Goal: Task Accomplishment & Management: Manage account settings

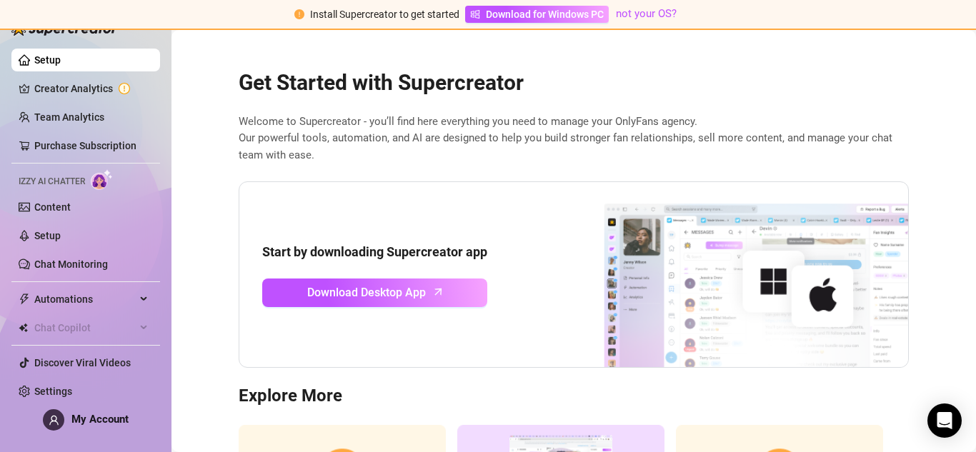
scroll to position [167, 0]
click at [119, 418] on span "My Account" at bounding box center [99, 419] width 57 height 13
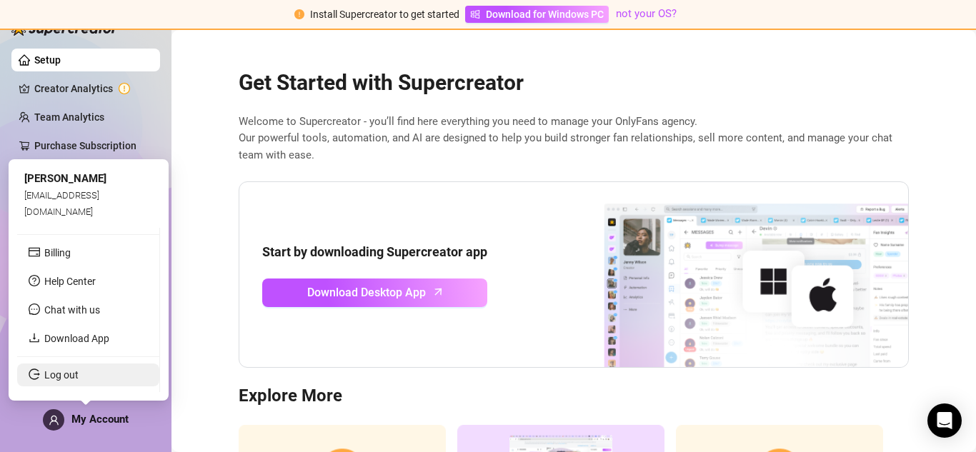
click at [79, 371] on link "Log out" at bounding box center [61, 374] width 34 height 11
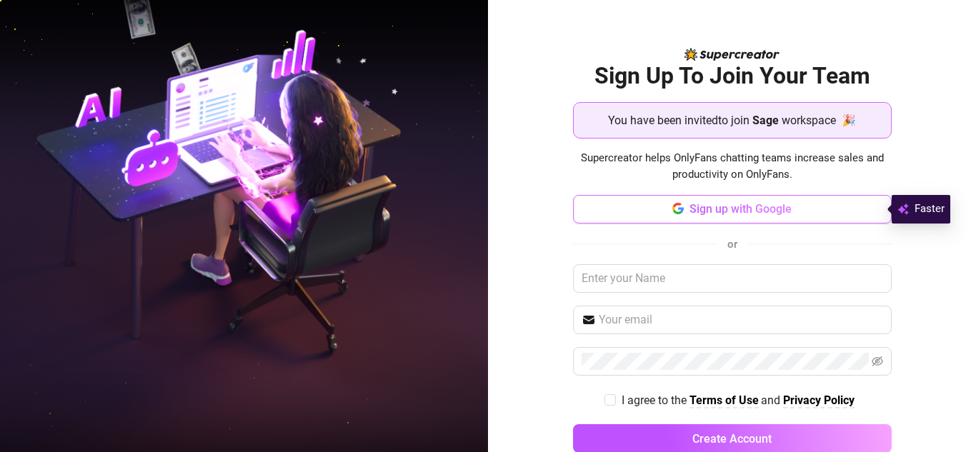
click at [730, 217] on button "Sign up with Google" at bounding box center [732, 209] width 319 height 29
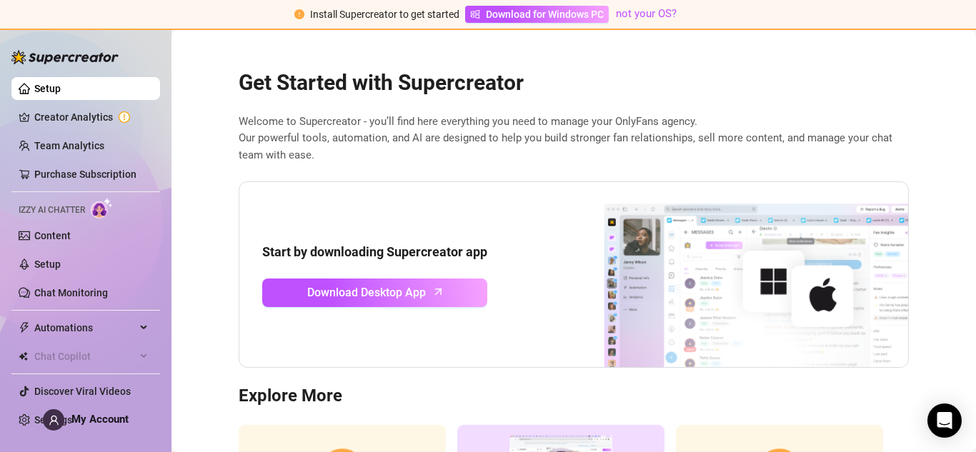
click at [99, 425] on span "My Account" at bounding box center [99, 419] width 57 height 13
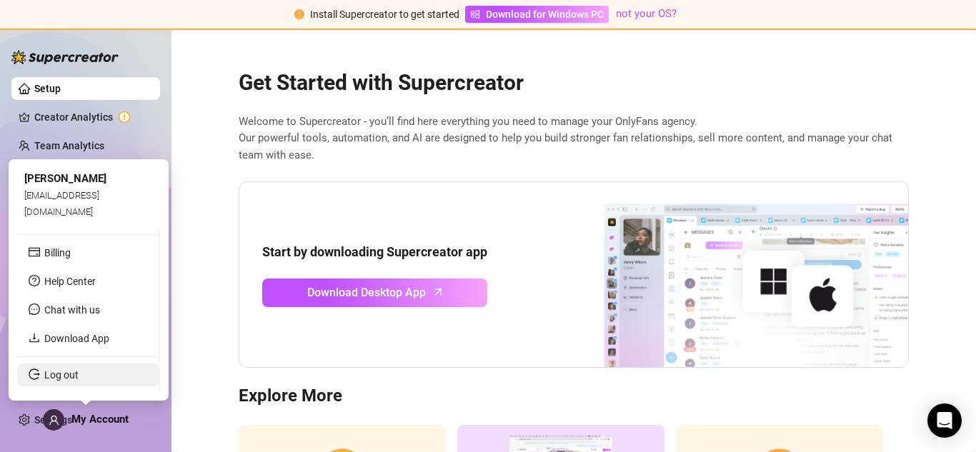
click at [79, 379] on link "Log out" at bounding box center [61, 374] width 34 height 11
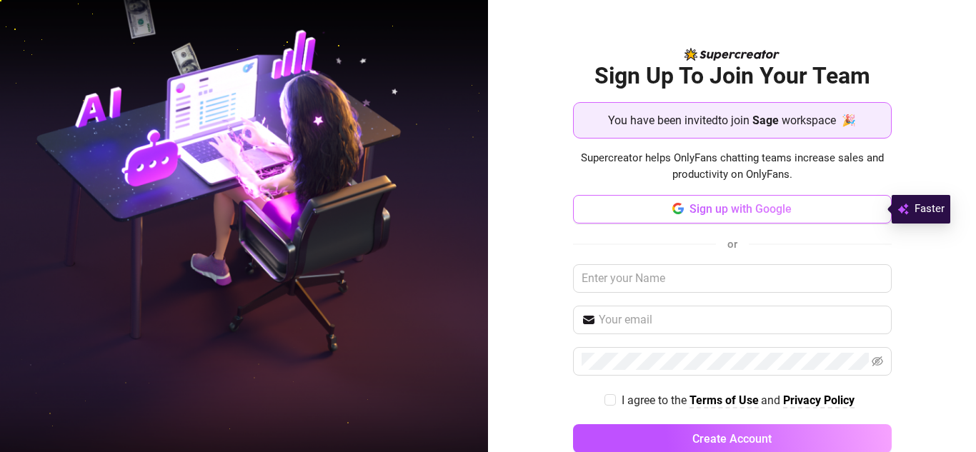
click at [765, 221] on button "Sign up with Google" at bounding box center [732, 209] width 319 height 29
